Goal: Information Seeking & Learning: Learn about a topic

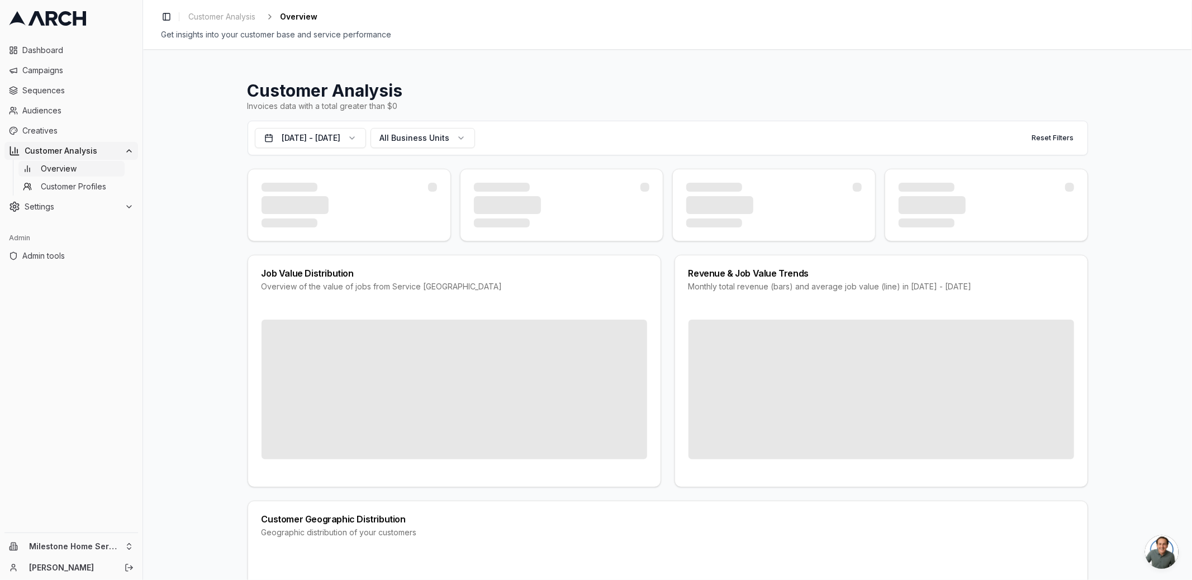
click at [262, 94] on h1 "Customer Analysis" at bounding box center [668, 90] width 841 height 20
click at [320, 94] on h1 "Customer Analysis" at bounding box center [668, 90] width 841 height 20
drag, startPoint x: 324, startPoint y: 99, endPoint x: 255, endPoint y: 91, distance: 69.9
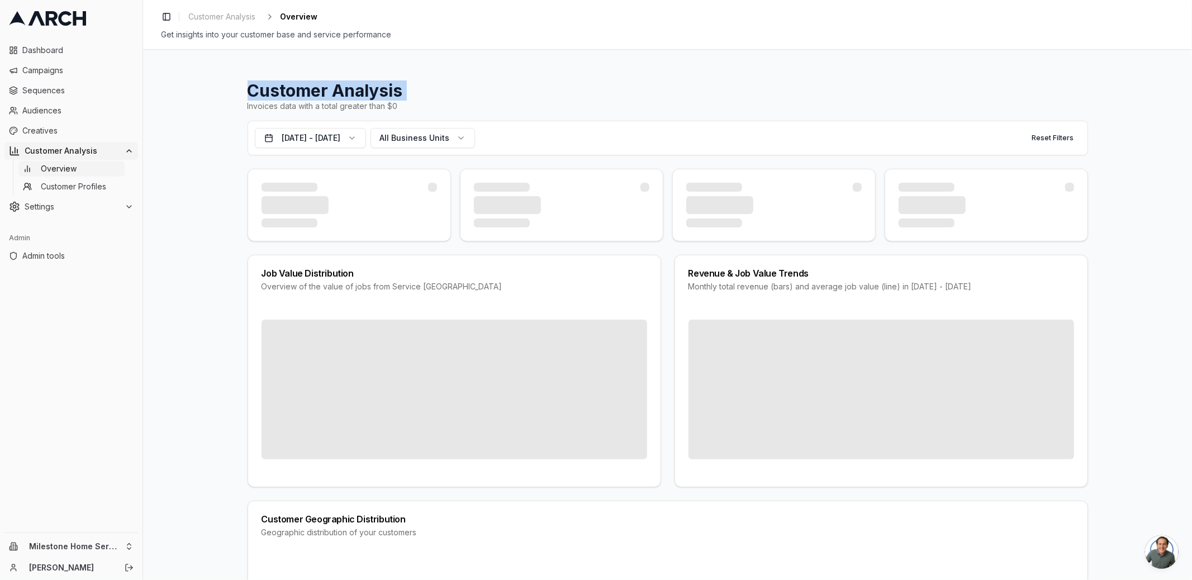
click at [257, 91] on h1 "Customer Analysis" at bounding box center [668, 90] width 841 height 20
click at [248, 92] on h1 "Customer Analysis" at bounding box center [668, 90] width 841 height 20
click at [459, 145] on button "All Business Units" at bounding box center [423, 138] width 105 height 20
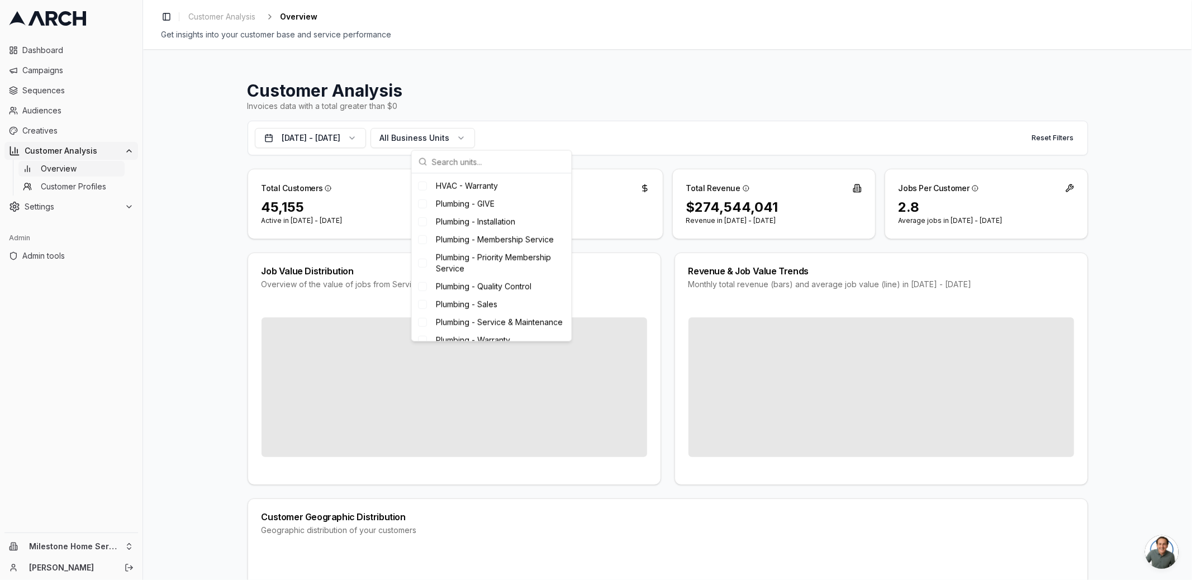
scroll to position [872, 0]
click at [196, 223] on div "Customer Analysis Invoices data with a total greater than $0 [DATE] - [DATE] Al…" at bounding box center [667, 314] width 1049 height 531
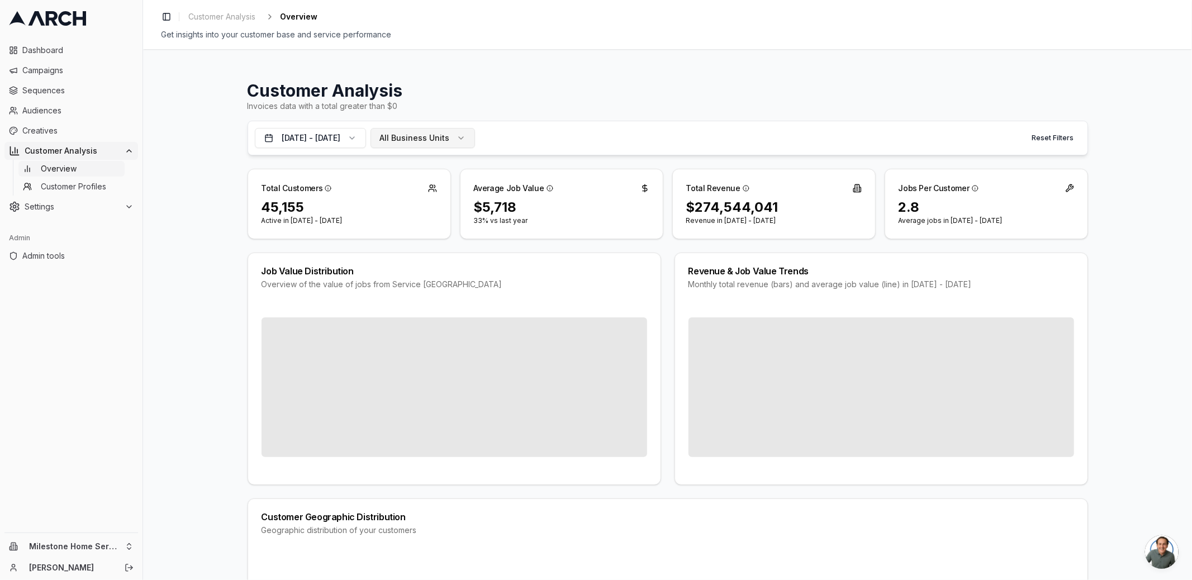
click at [437, 145] on button "All Business Units" at bounding box center [423, 138] width 105 height 20
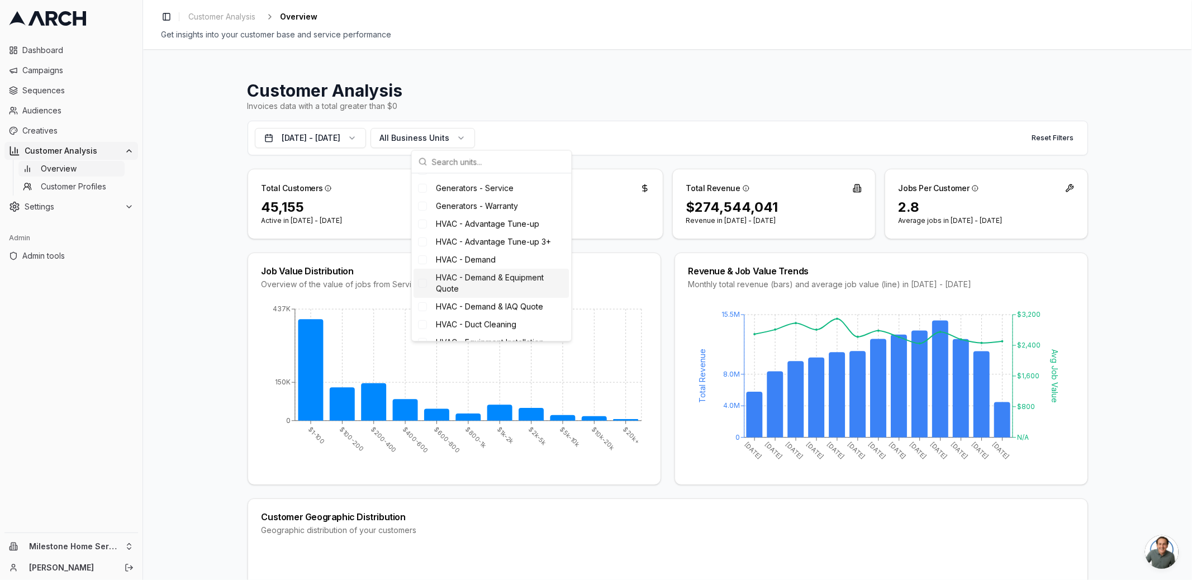
scroll to position [500, 0]
click at [546, 255] on div "HVAC - Advantage Tune-up" at bounding box center [491, 247] width 155 height 18
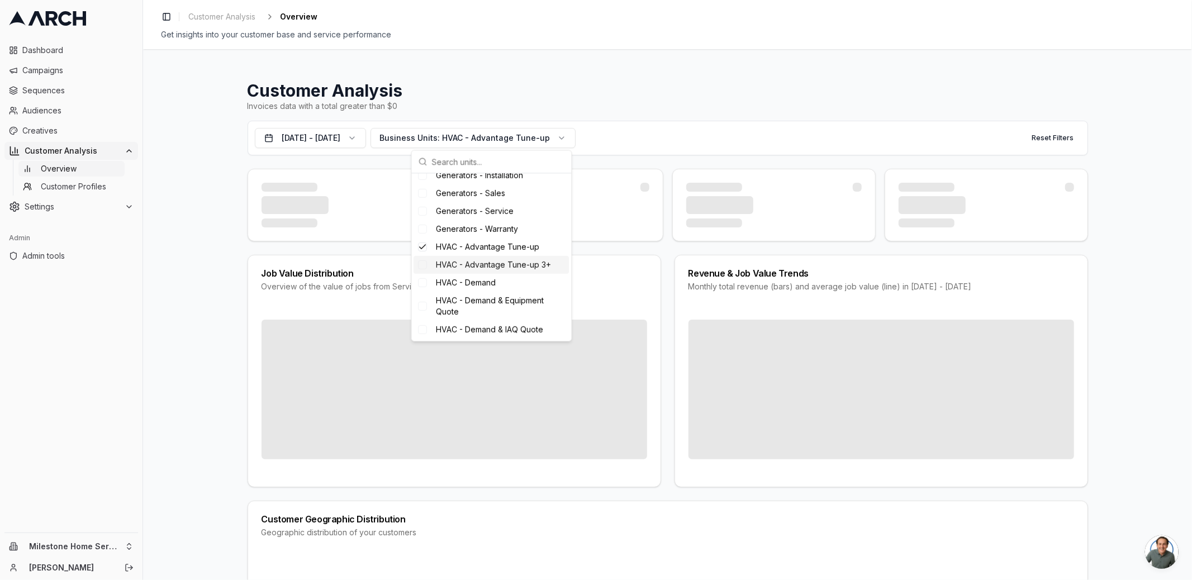
click at [541, 271] on span "HVAC - Advantage Tune-up 3+" at bounding box center [494, 264] width 115 height 11
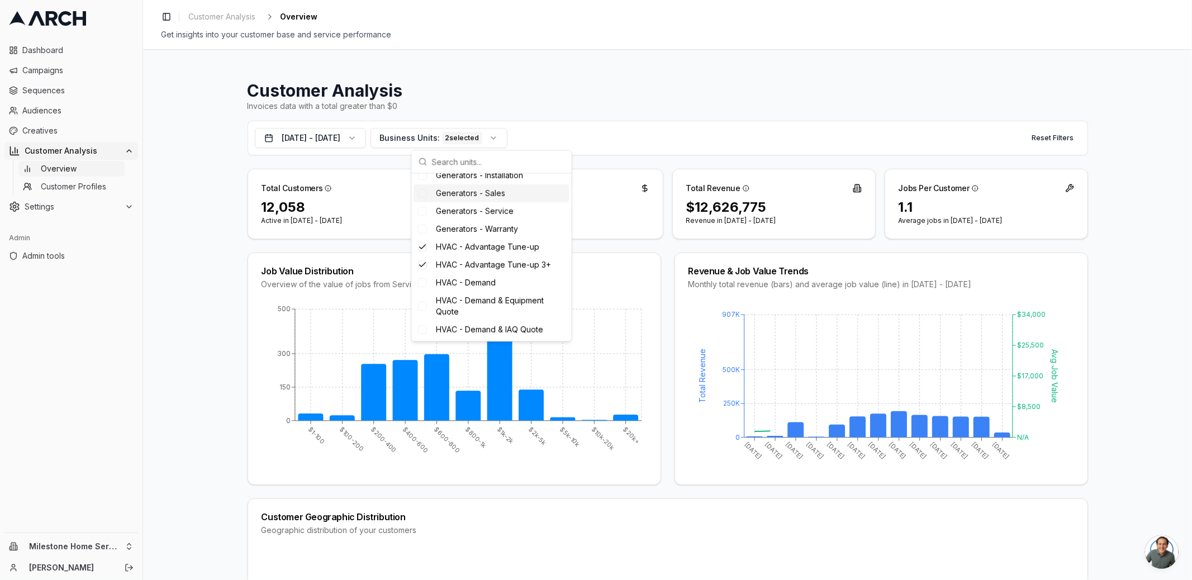
click at [602, 103] on div "Invoices data with a total greater than $0" at bounding box center [668, 106] width 841 height 11
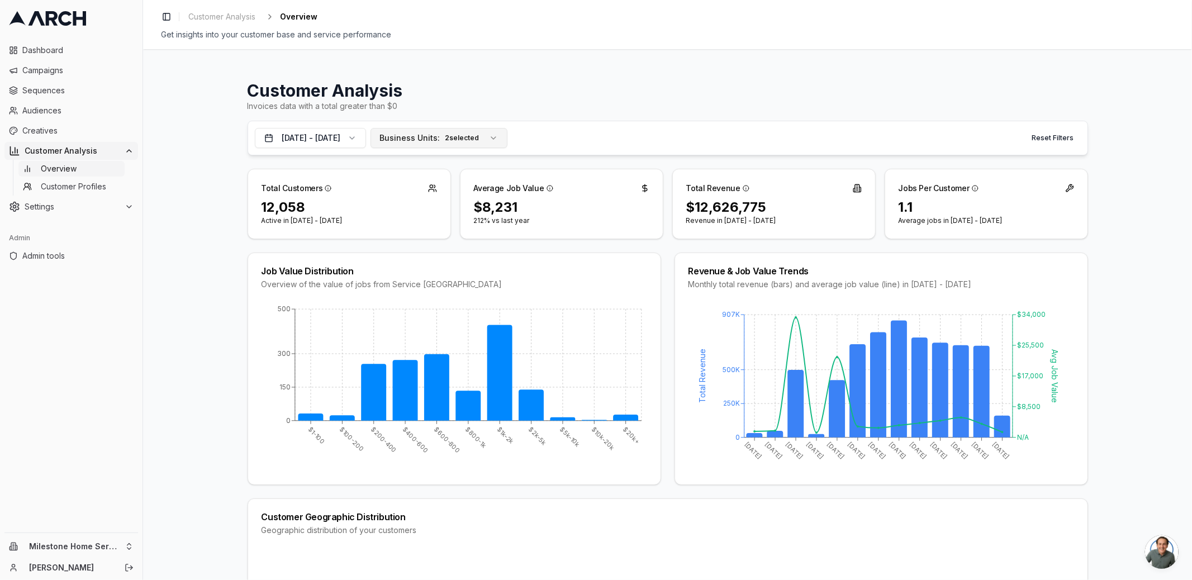
click at [482, 142] on div "2 selected" at bounding box center [463, 138] width 40 height 12
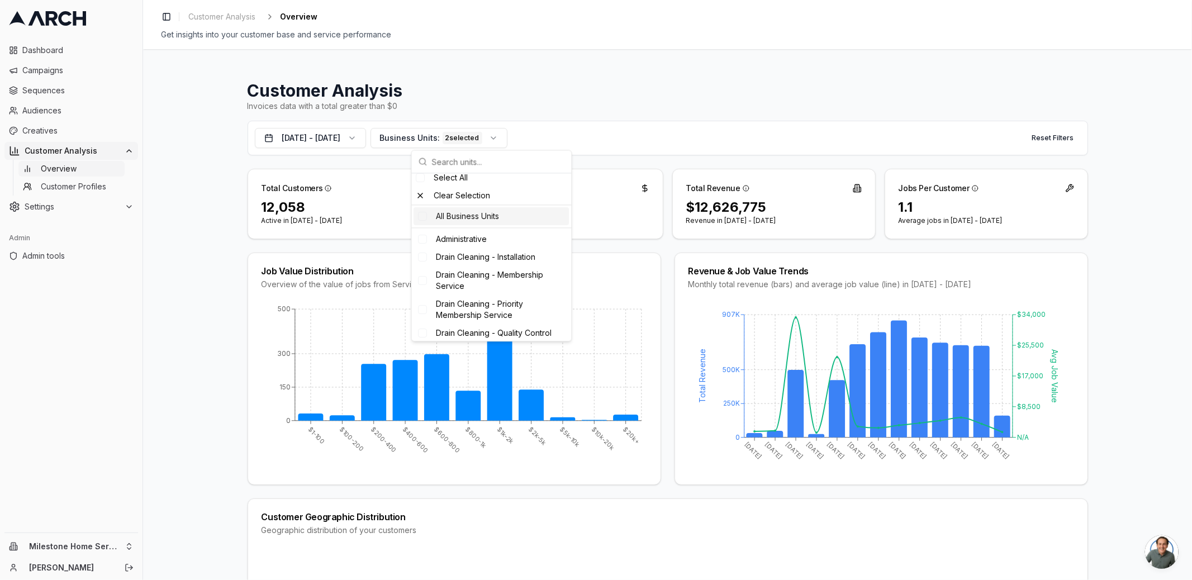
scroll to position [0, 0]
click at [494, 201] on div "Clear Selection" at bounding box center [492, 200] width 160 height 18
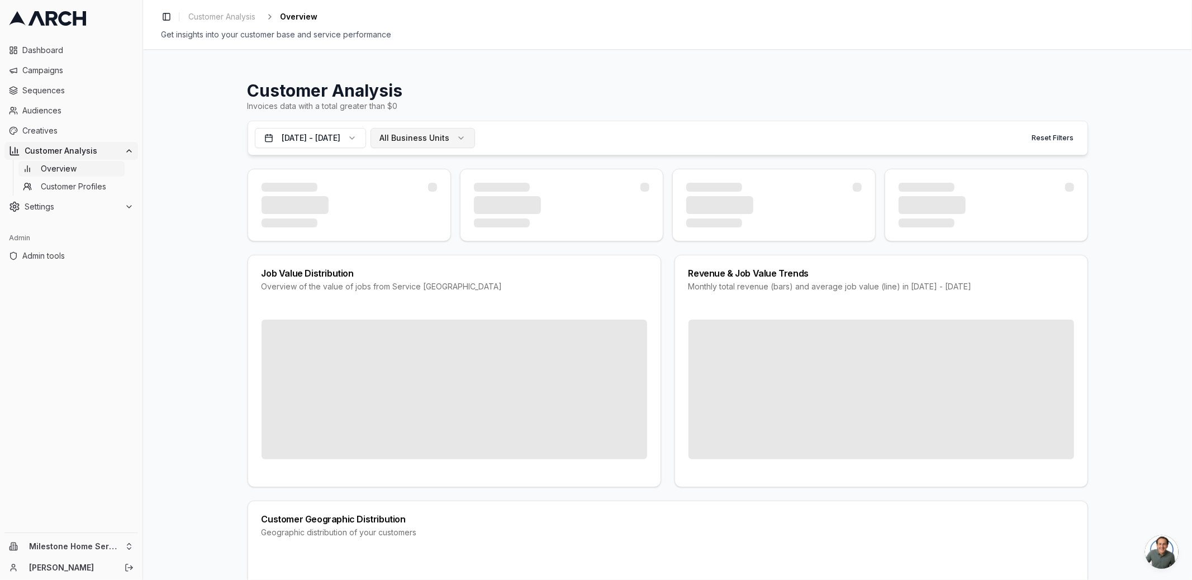
click at [465, 144] on button "All Business Units" at bounding box center [423, 138] width 105 height 20
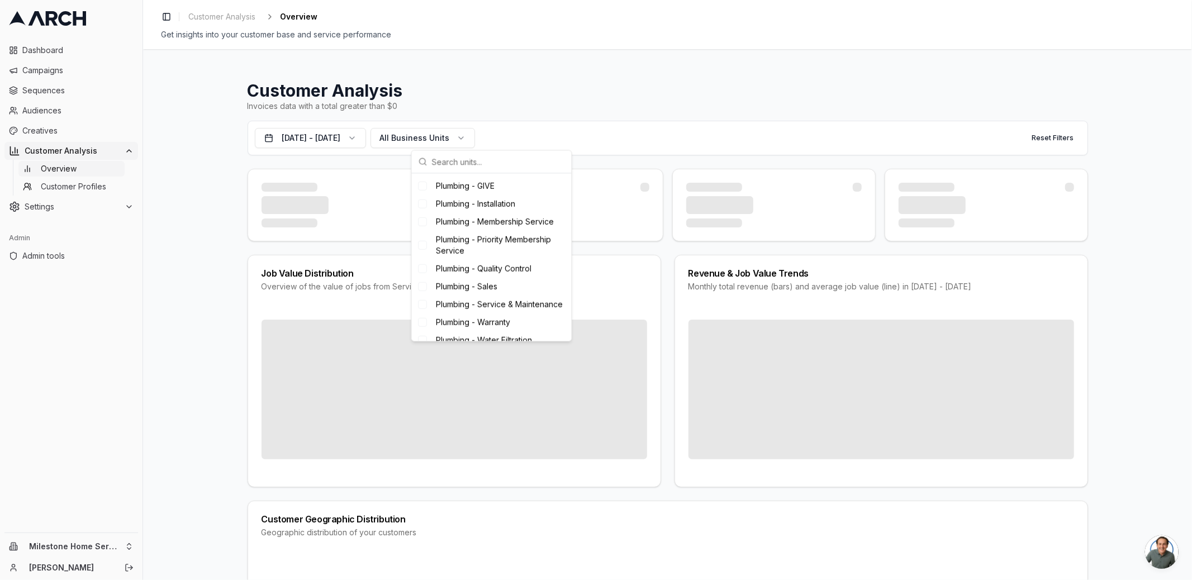
scroll to position [872, 0]
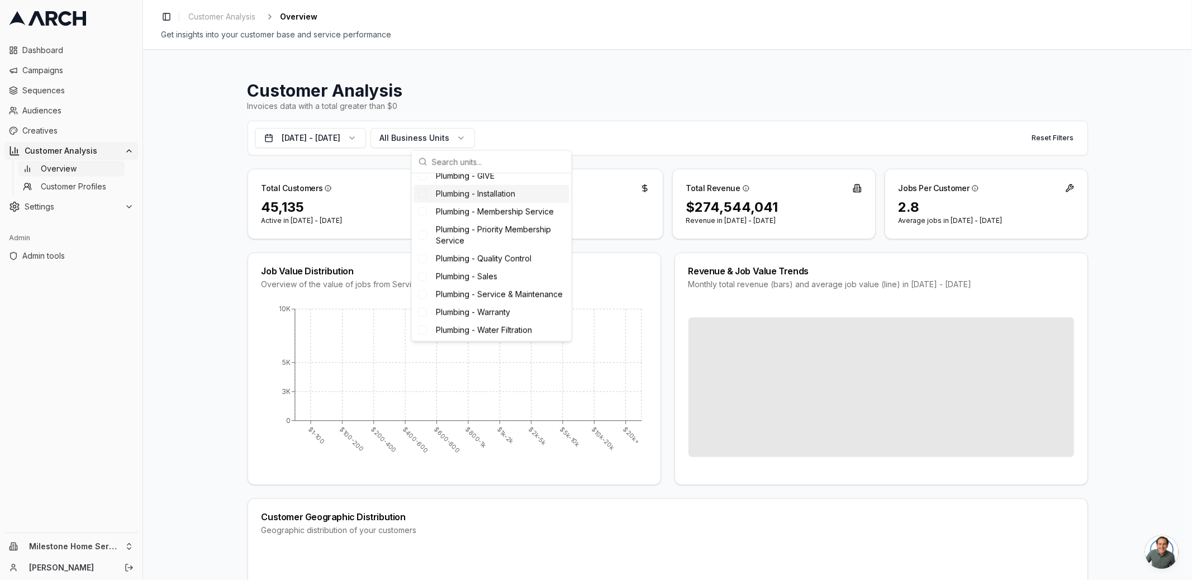
click at [530, 106] on div "Invoices data with a total greater than $0" at bounding box center [668, 106] width 841 height 11
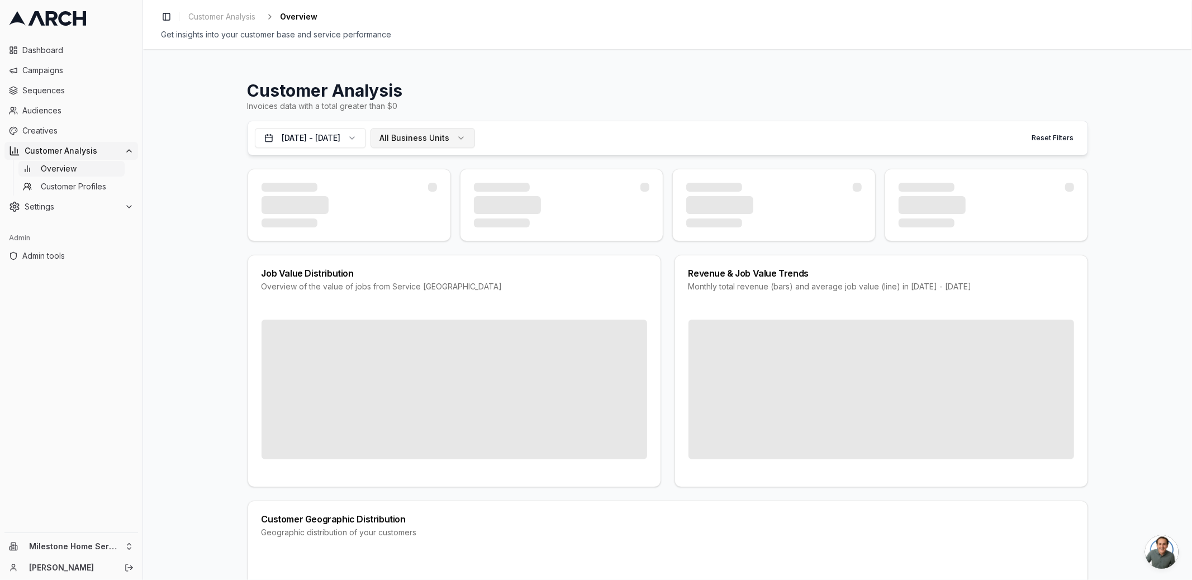
click at [449, 131] on button "All Business Units" at bounding box center [423, 138] width 105 height 20
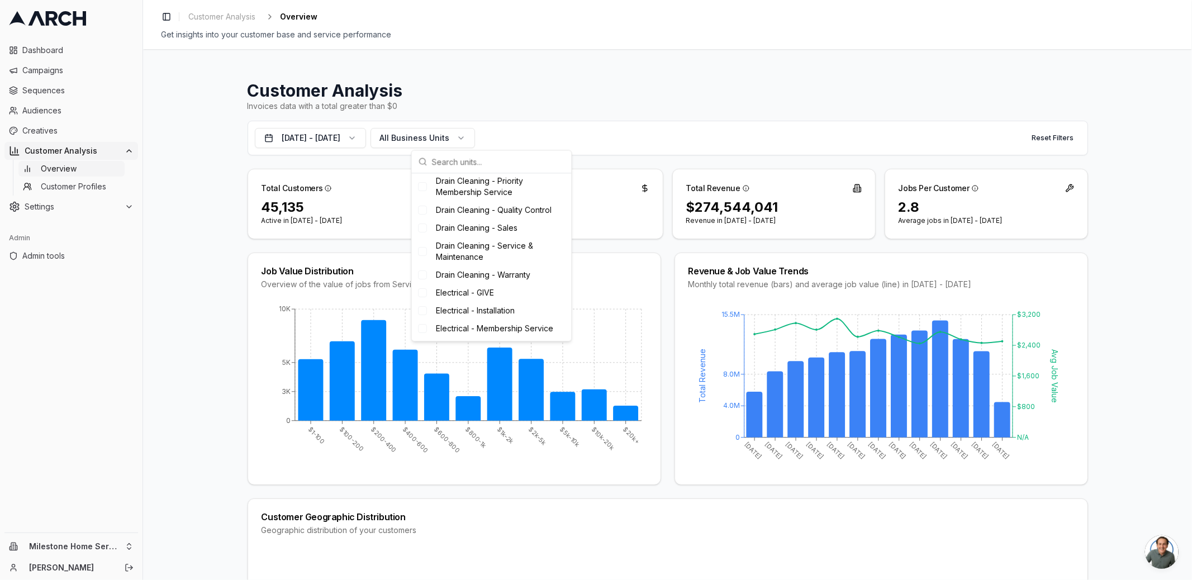
scroll to position [0, 0]
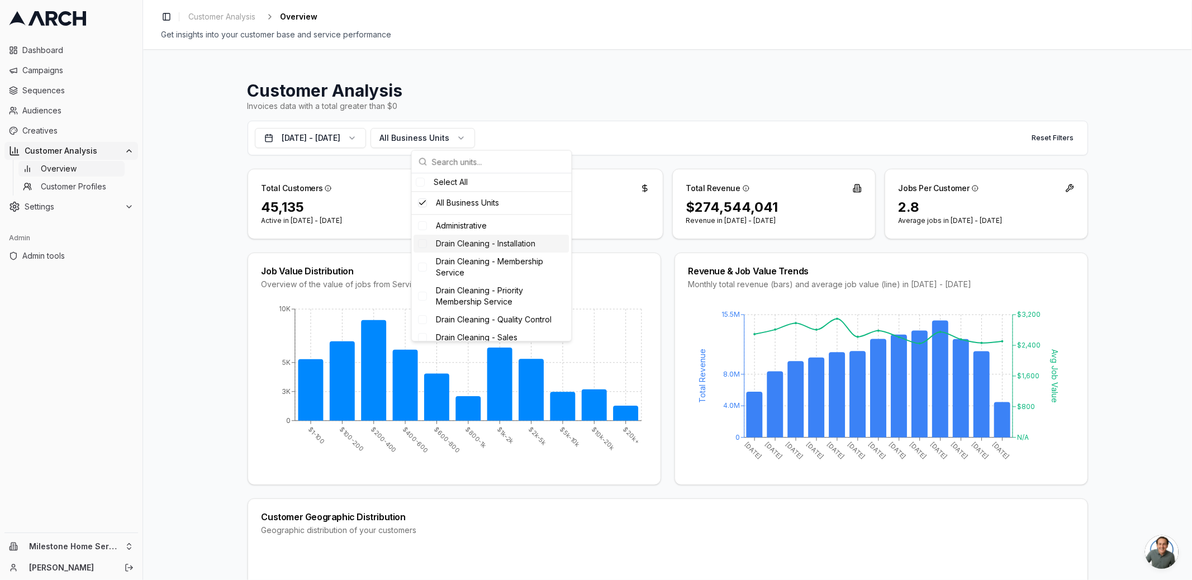
click at [667, 234] on div "Total Customers 45,135 Active in [DATE] - [DATE] Average Job Value $5,718 33% v…" at bounding box center [668, 204] width 841 height 70
